Goal: Transaction & Acquisition: Download file/media

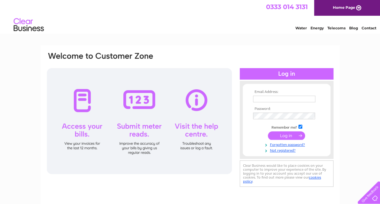
type input "[PERSON_NAME][EMAIL_ADDRESS][DOMAIN_NAME]"
click at [287, 137] on input "submit" at bounding box center [286, 135] width 37 height 8
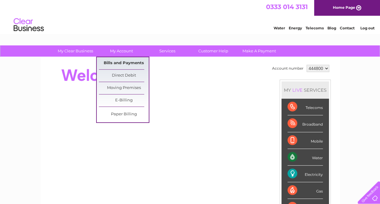
click at [120, 62] on link "Bills and Payments" at bounding box center [124, 63] width 50 height 12
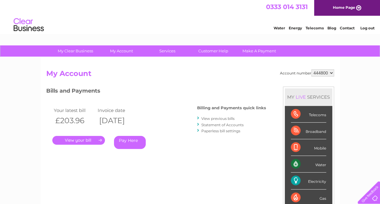
click at [211, 119] on link "View previous bills" at bounding box center [217, 118] width 33 height 5
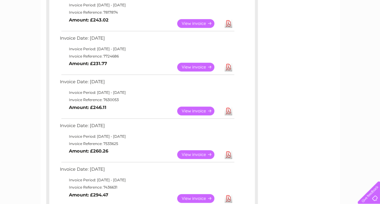
scroll to position [266, 0]
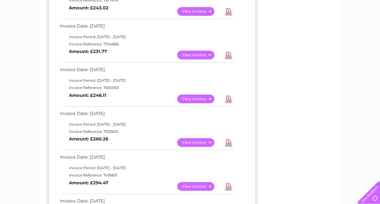
click at [230, 99] on link "Download" at bounding box center [229, 98] width 8 height 9
click at [226, 52] on link "Download" at bounding box center [229, 54] width 8 height 9
click at [229, 11] on link "Download" at bounding box center [229, 11] width 8 height 9
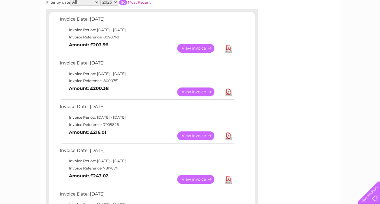
scroll to position [97, 0]
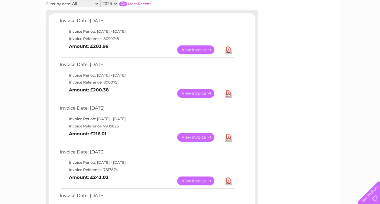
click at [230, 137] on link "Download" at bounding box center [229, 137] width 8 height 9
click at [228, 93] on link "Download" at bounding box center [229, 93] width 8 height 9
click at [231, 48] on link "Download" at bounding box center [229, 49] width 8 height 9
